Goal: Feedback & Contribution: Leave review/rating

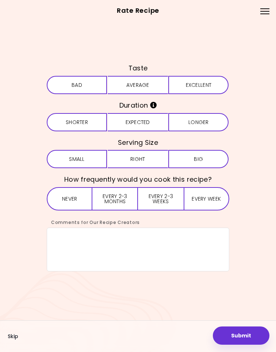
click at [205, 83] on button "Excellent" at bounding box center [198, 85] width 60 height 18
click at [156, 102] on icon "Info" at bounding box center [153, 105] width 7 height 7
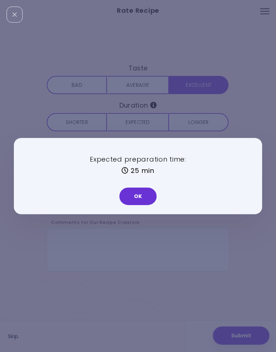
click at [146, 197] on button "OK" at bounding box center [137, 197] width 37 height 18
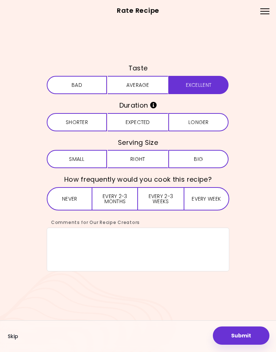
click at [149, 122] on button "Expected" at bounding box center [138, 122] width 60 height 18
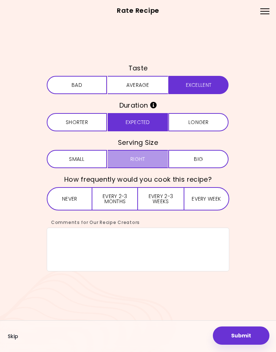
click at [146, 153] on button "Right" at bounding box center [138, 159] width 60 height 18
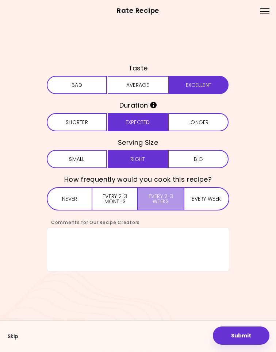
click at [173, 193] on button "Every 2-3 weeks" at bounding box center [160, 198] width 45 height 23
click at [212, 252] on textarea "Comments for Our Recipe Creators" at bounding box center [138, 250] width 183 height 44
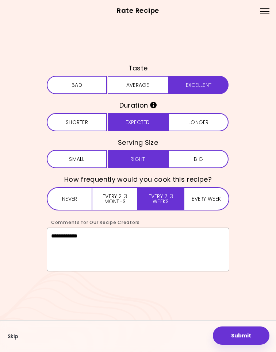
type textarea "**********"
click at [257, 208] on div "**********" at bounding box center [138, 175] width 263 height 227
click at [245, 327] on button "Submit" at bounding box center [241, 336] width 57 height 18
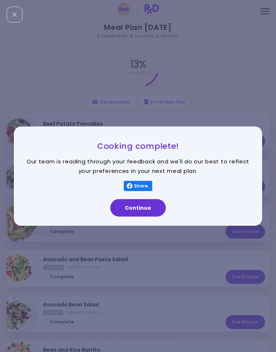
click at [151, 209] on button "Continue" at bounding box center [137, 208] width 55 height 18
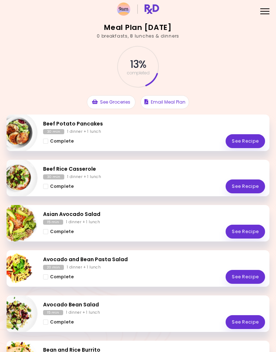
click at [190, 188] on div "Complete See Recipe" at bounding box center [154, 187] width 222 height 14
